Goal: Communication & Community: Answer question/provide support

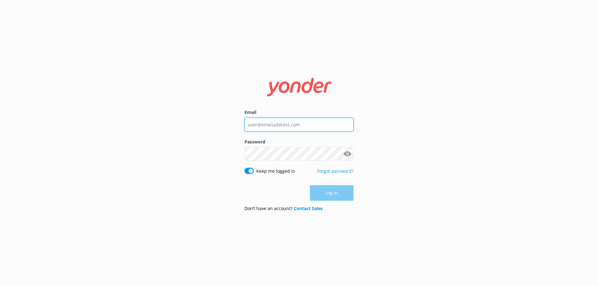
click at [285, 124] on input "Email" at bounding box center [298, 125] width 109 height 14
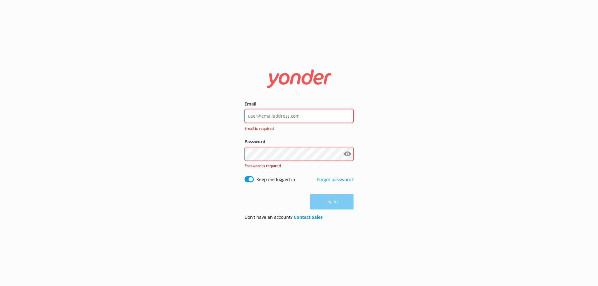
type input "[EMAIL_ADDRESS][DOMAIN_NAME]"
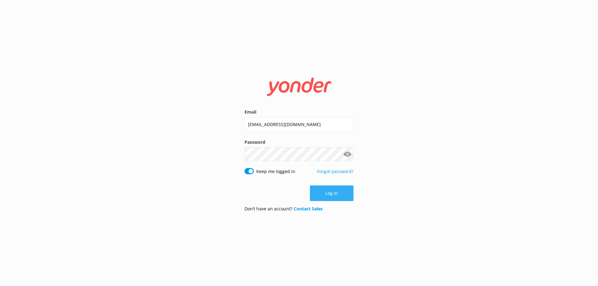
click at [326, 198] on button "Log in" at bounding box center [332, 193] width 44 height 16
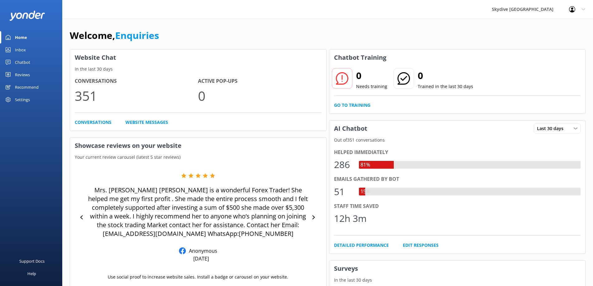
click at [16, 61] on div "Chatbot" at bounding box center [22, 62] width 15 height 12
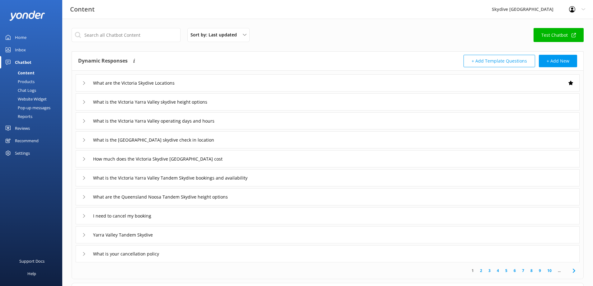
click at [25, 51] on div "Inbox" at bounding box center [20, 50] width 11 height 12
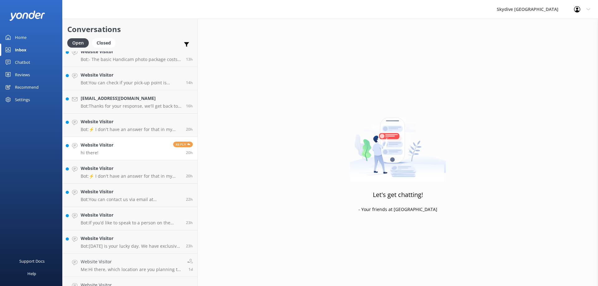
scroll to position [342, 0]
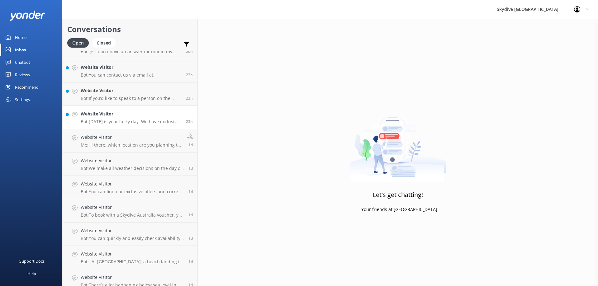
click at [115, 113] on h4 "Website Visitor" at bounding box center [131, 113] width 101 height 7
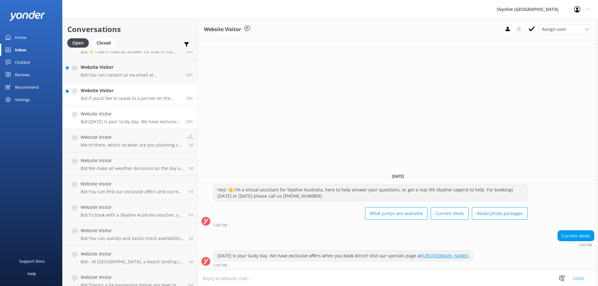
click at [123, 95] on div "Website Visitor Bot: If you’d like to speak to a person on the Skydive Australi…" at bounding box center [131, 94] width 101 height 14
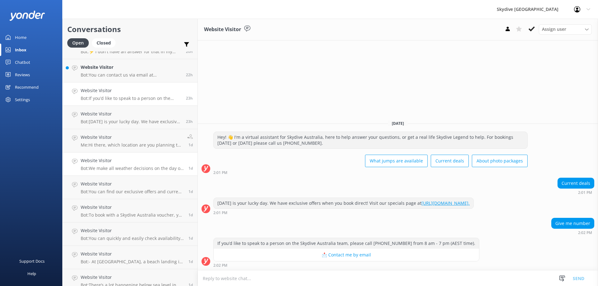
scroll to position [249, 0]
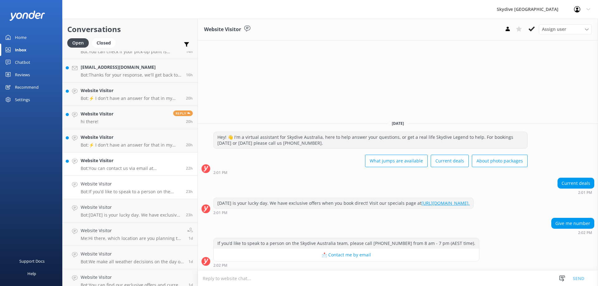
click at [132, 164] on h4 "Website Visitor" at bounding box center [131, 160] width 101 height 7
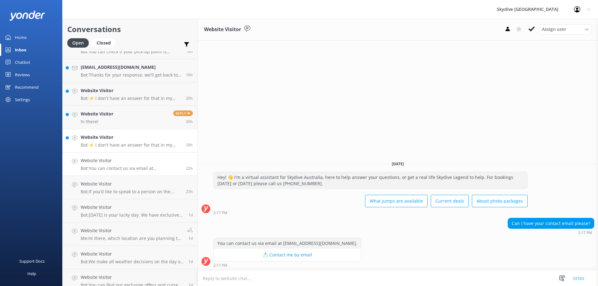
click at [129, 139] on h4 "Website Visitor" at bounding box center [131, 137] width 101 height 7
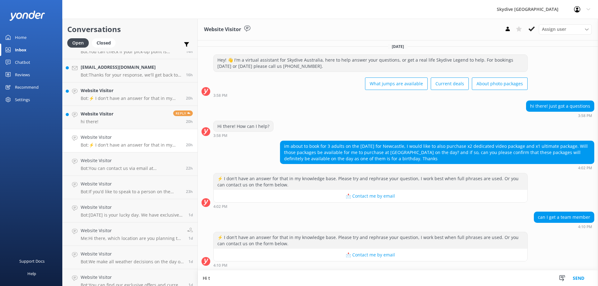
scroll to position [2, 0]
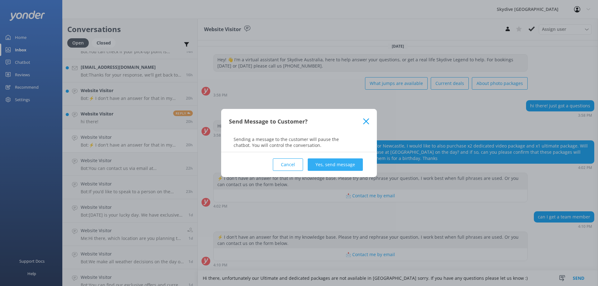
type textarea "Hi there, unfortunately our Ultimate and dedicated packages are not available i…"
click at [346, 162] on button "Yes, send message" at bounding box center [335, 164] width 55 height 12
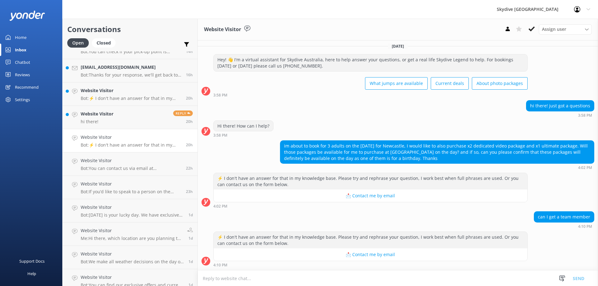
scroll to position [54, 0]
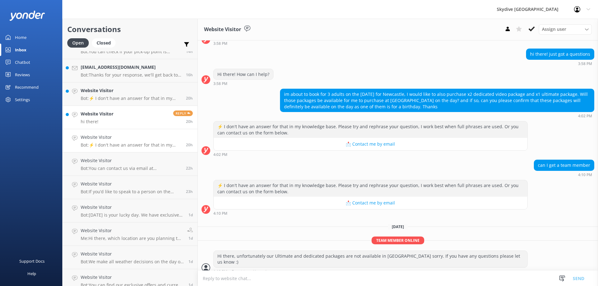
click at [133, 114] on link "Website Visitor hi there! Reply 20h" at bounding box center [130, 117] width 135 height 23
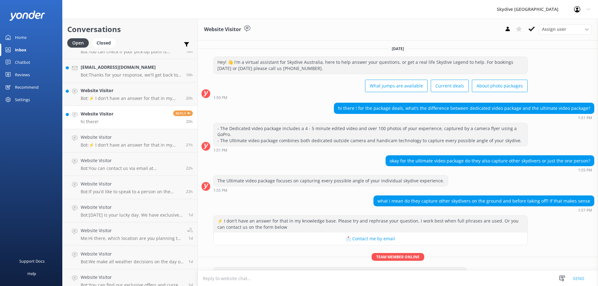
scroll to position [227, 0]
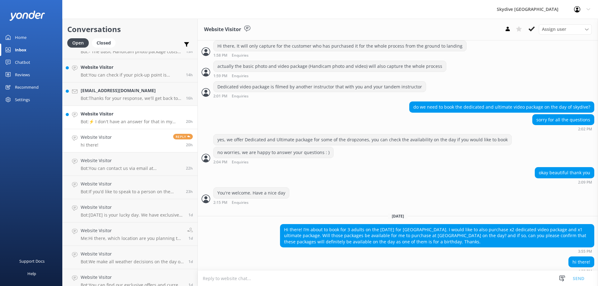
click at [98, 108] on link "Website Visitor Bot: ⚡ I don't have an answer for that in my knowledge base. Pl…" at bounding box center [130, 117] width 135 height 23
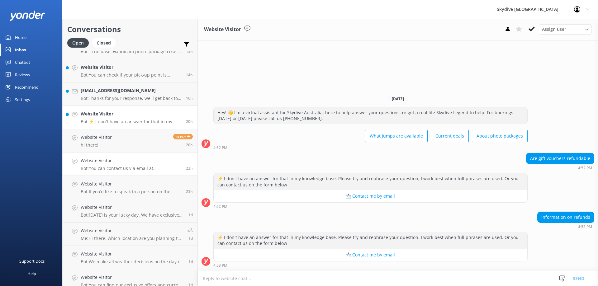
scroll to position [156, 0]
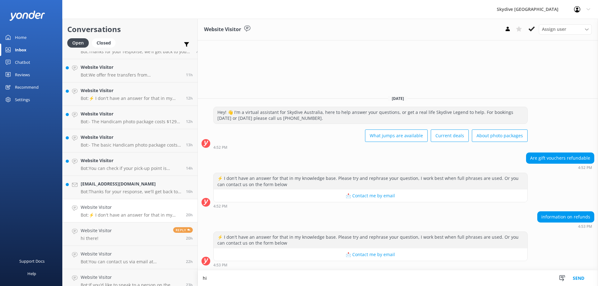
type textarea "h"
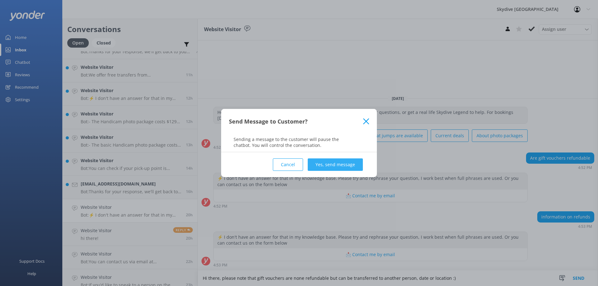
type textarea "Hi there, please note that gift vouchers are none refundable but can be transfe…"
drag, startPoint x: 349, startPoint y: 165, endPoint x: 349, endPoint y: 160, distance: 5.0
click at [349, 162] on button "Yes, send message" at bounding box center [335, 164] width 55 height 12
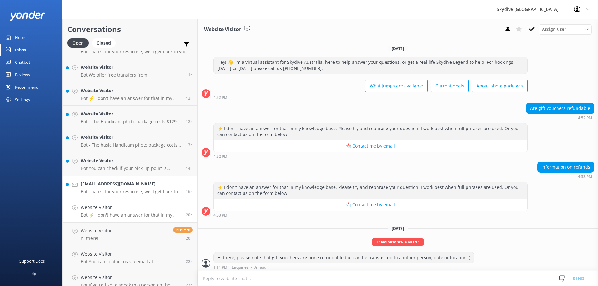
scroll to position [2, 0]
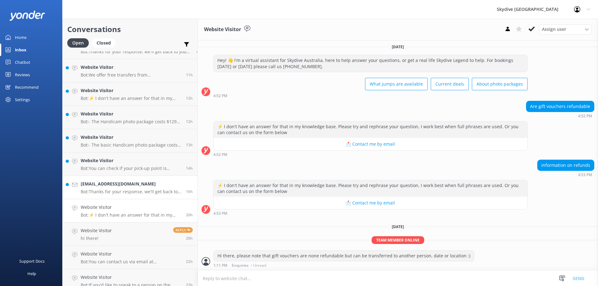
click at [123, 186] on h4 "[EMAIL_ADDRESS][DOMAIN_NAME]" at bounding box center [131, 184] width 101 height 7
